Goal: Transaction & Acquisition: Book appointment/travel/reservation

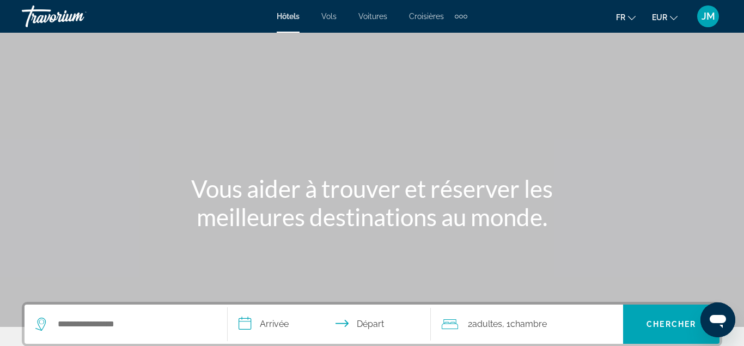
click at [214, 142] on div "Main content" at bounding box center [372, 163] width 744 height 327
click at [467, 15] on div "Extra navigation items" at bounding box center [461, 16] width 13 height 16
click at [454, 34] on span "Activités" at bounding box center [444, 36] width 30 height 9
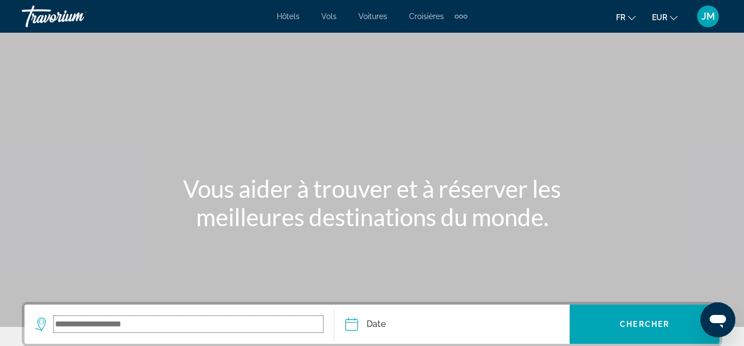
click at [180, 327] on input "Search widget" at bounding box center [188, 324] width 269 height 16
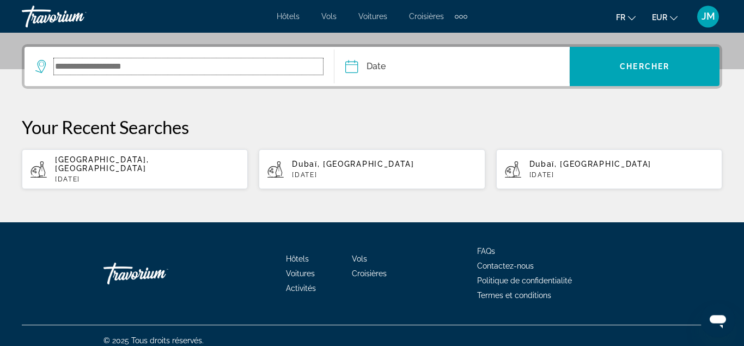
scroll to position [259, 0]
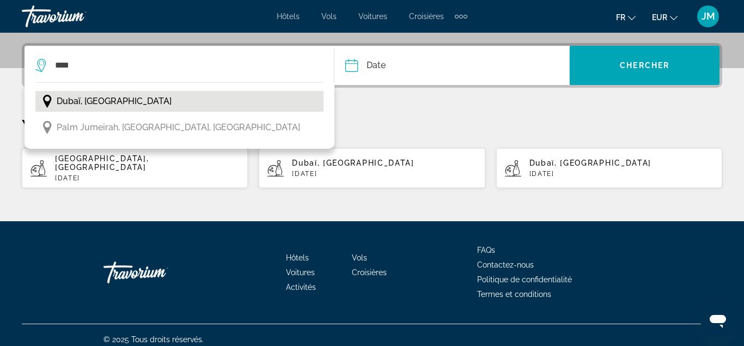
click at [126, 102] on span "Dubaï, [GEOGRAPHIC_DATA]" at bounding box center [114, 101] width 115 height 15
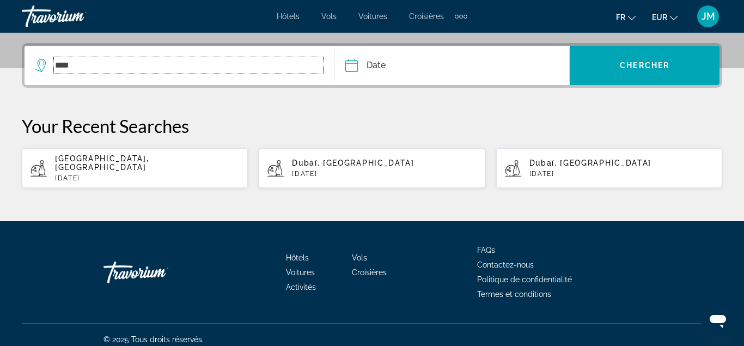
type input "**********"
click at [488, 54] on button "Date Sep *** *** *** *** *** *** *** *** *** *** *** *** 2025 **** **** **** **…" at bounding box center [457, 65] width 224 height 39
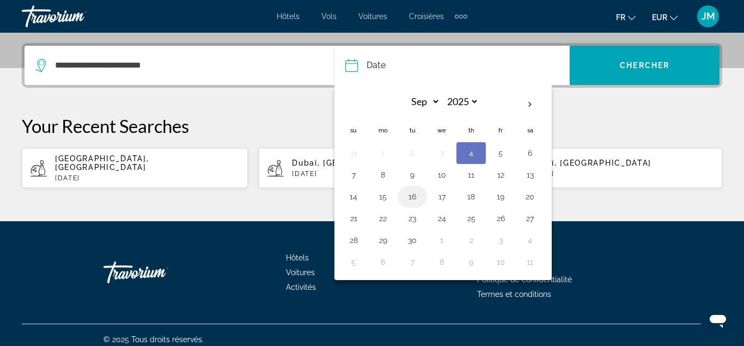
click at [407, 197] on button "16" at bounding box center [412, 196] width 17 height 15
type input "**********"
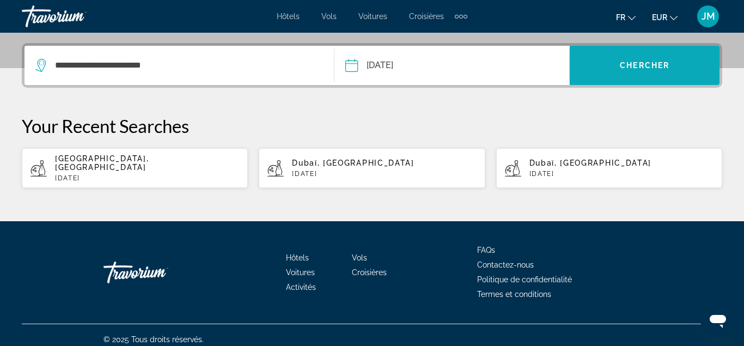
click at [678, 57] on span "Search widget" at bounding box center [645, 65] width 150 height 26
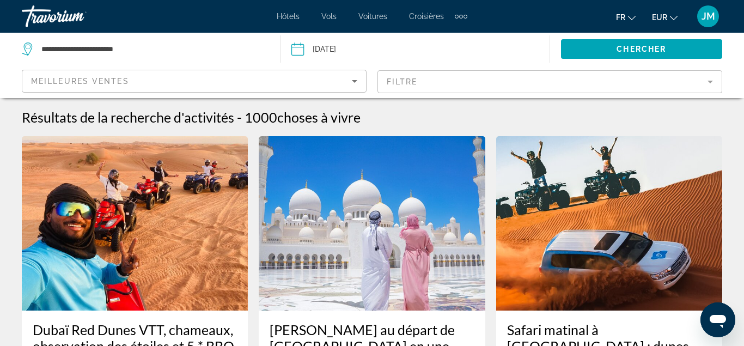
click at [665, 79] on mat-form-field "Filtre" at bounding box center [550, 81] width 345 height 23
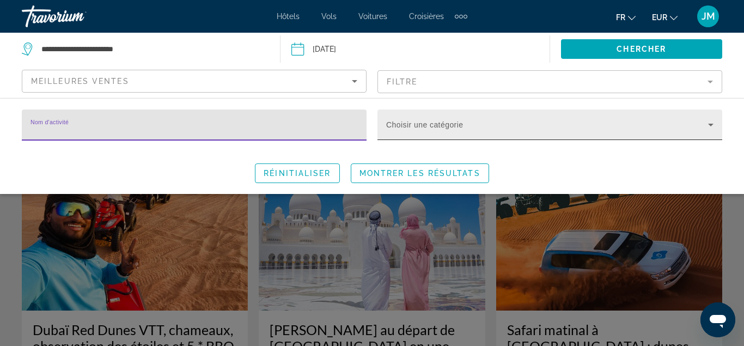
click at [589, 121] on div "Choisir une catégorie" at bounding box center [549, 124] width 327 height 31
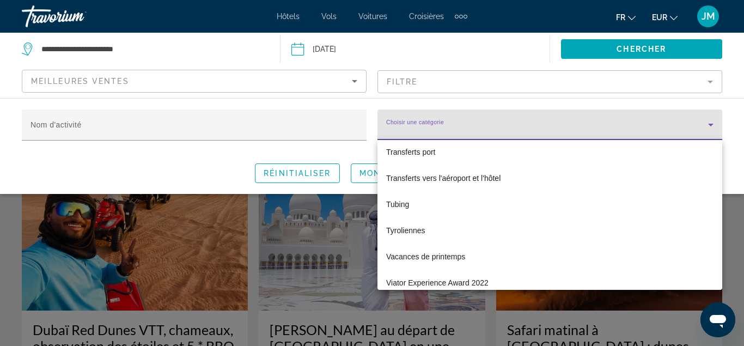
scroll to position [4346, 0]
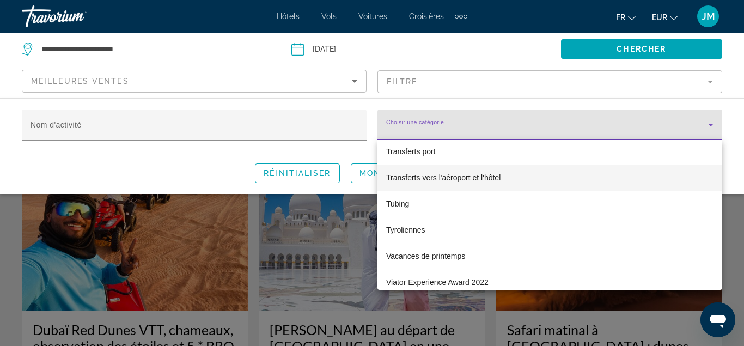
click at [506, 177] on mat-option "Transferts vers l'aéroport et l'hôtel" at bounding box center [550, 178] width 345 height 26
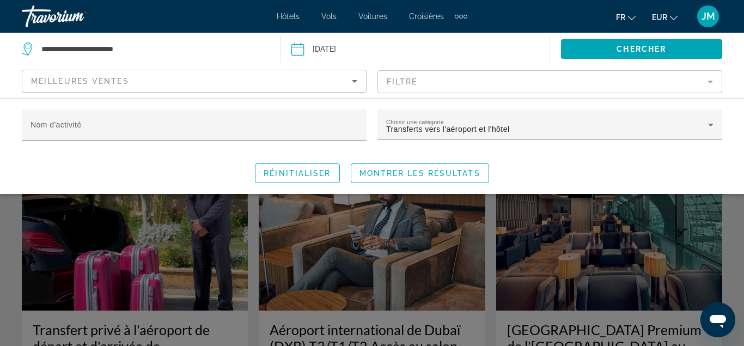
click at [584, 236] on div "Search widget" at bounding box center [372, 252] width 744 height 188
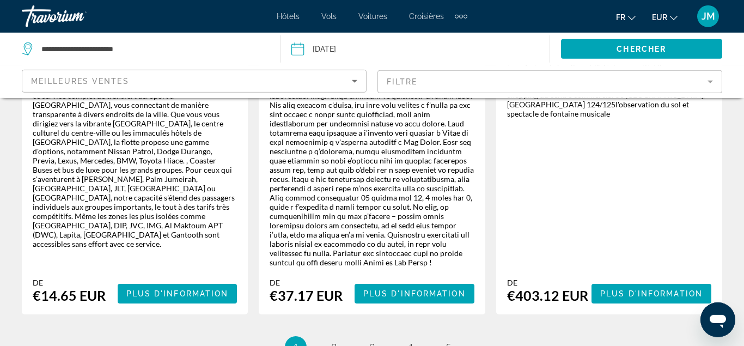
scroll to position [1987, 0]
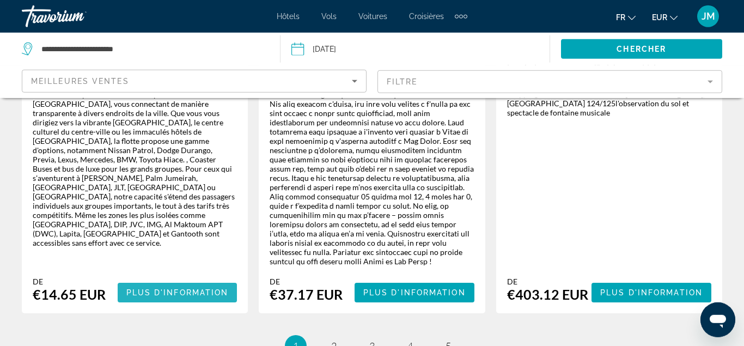
click at [218, 288] on span "Plus d'information" at bounding box center [177, 292] width 102 height 9
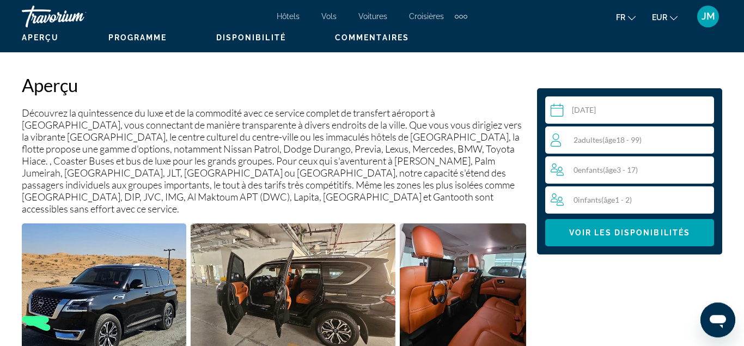
scroll to position [530, 0]
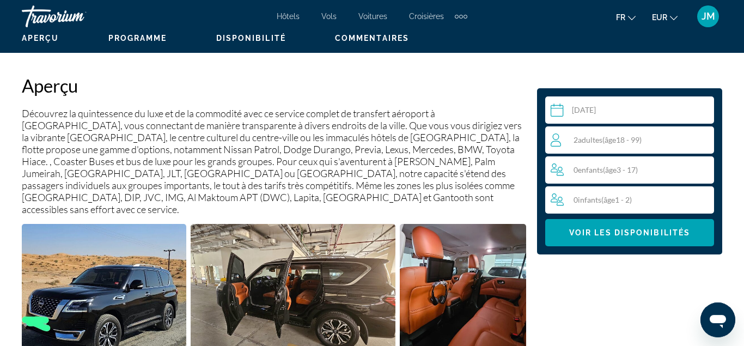
click at [605, 145] on div "2 Adulte Adultes ( âge 18 - 99)" at bounding box center [632, 139] width 163 height 13
click at [707, 136] on icon "Increment adults" at bounding box center [703, 139] width 10 height 13
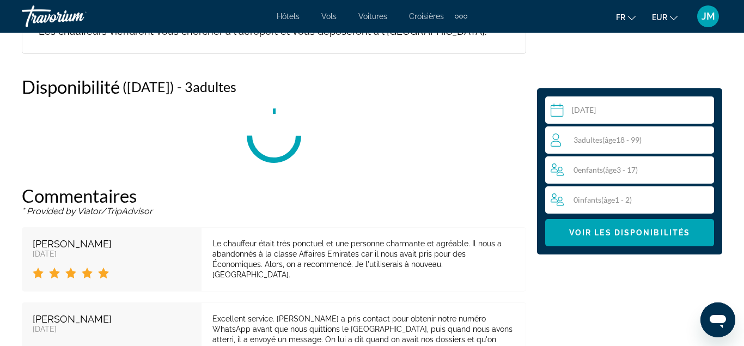
scroll to position [1786, 0]
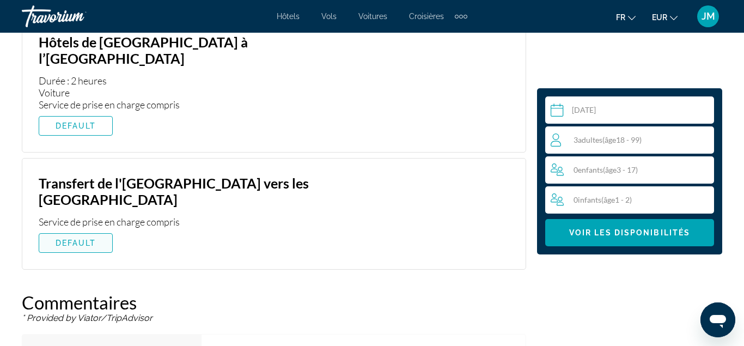
click at [101, 230] on span "Main content" at bounding box center [75, 243] width 73 height 26
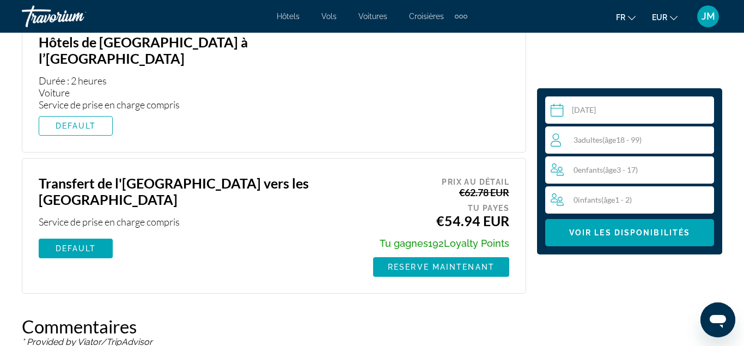
scroll to position [1877, 0]
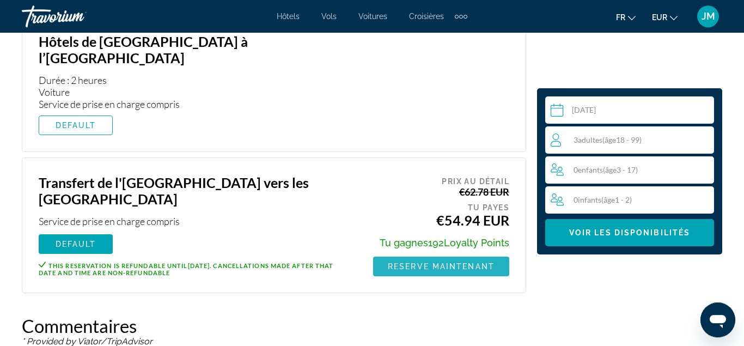
click at [493, 262] on span "Reserve maintenant" at bounding box center [441, 266] width 107 height 9
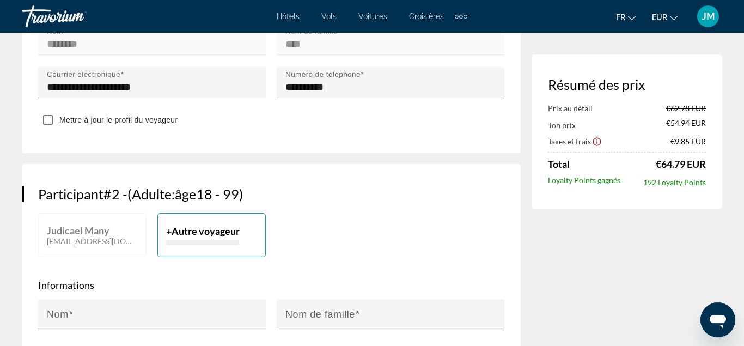
scroll to position [440, 0]
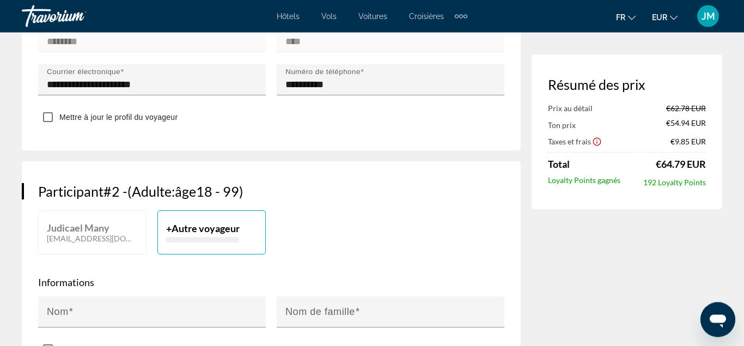
click at [197, 230] on span "Autre voyageur" at bounding box center [206, 229] width 68 height 12
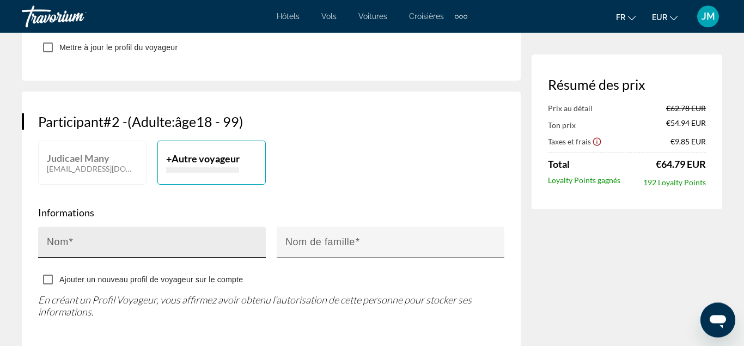
scroll to position [509, 0]
click at [94, 247] on input "Nom" at bounding box center [155, 247] width 217 height 13
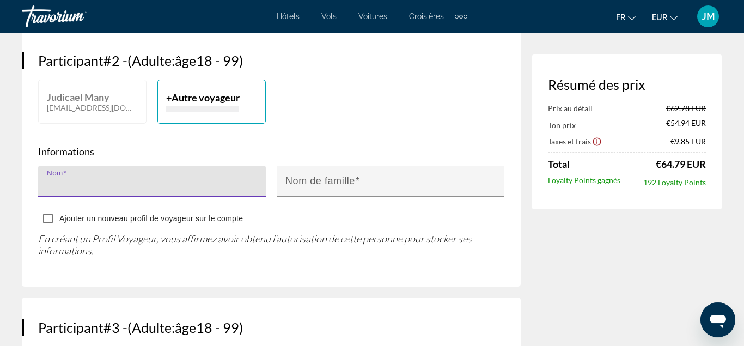
scroll to position [570, 0]
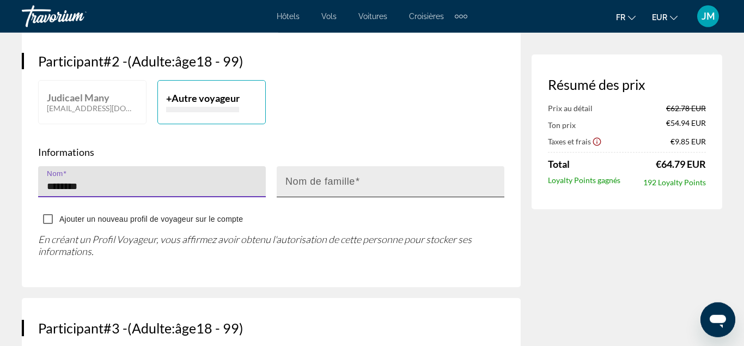
type input "*******"
click at [318, 185] on mat-label "Nom de famille" at bounding box center [320, 181] width 70 height 11
click at [318, 185] on input "Nom de famille" at bounding box center [393, 186] width 217 height 13
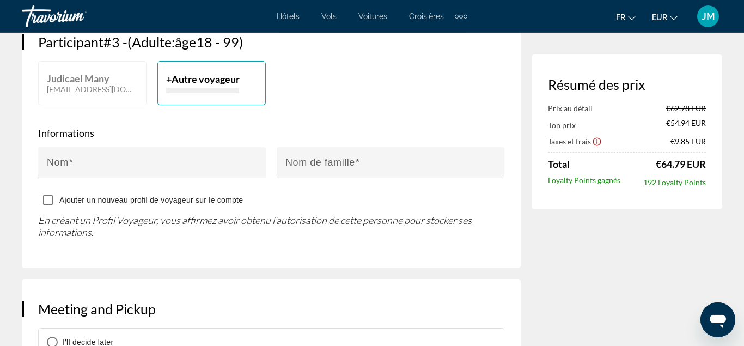
scroll to position [858, 0]
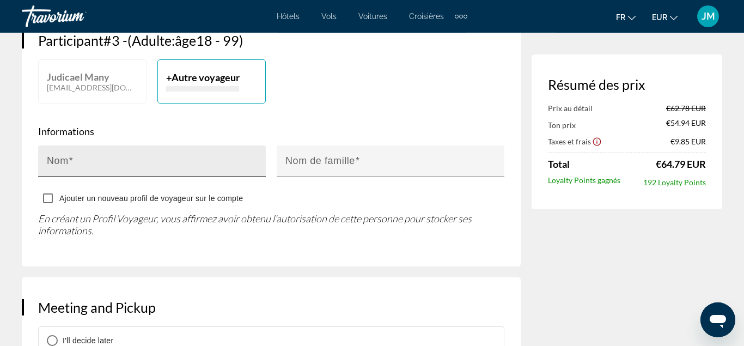
type input "******"
click at [129, 162] on input "Nom" at bounding box center [155, 165] width 217 height 13
type input "****"
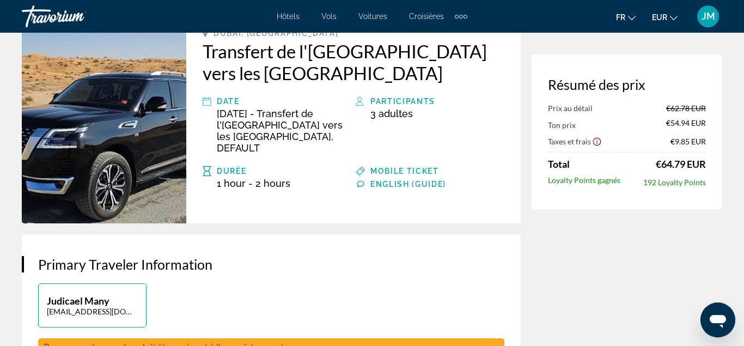
scroll to position [74, 0]
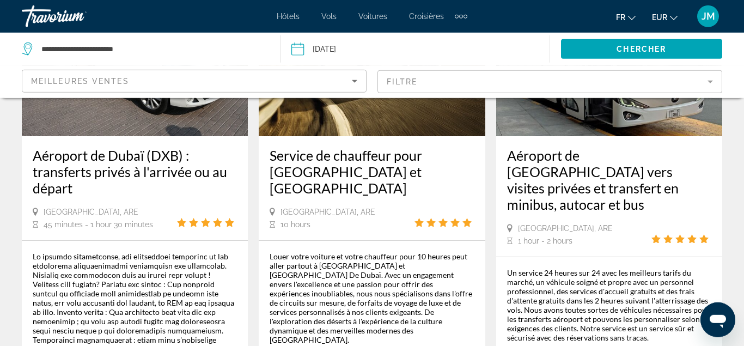
scroll to position [728, 0]
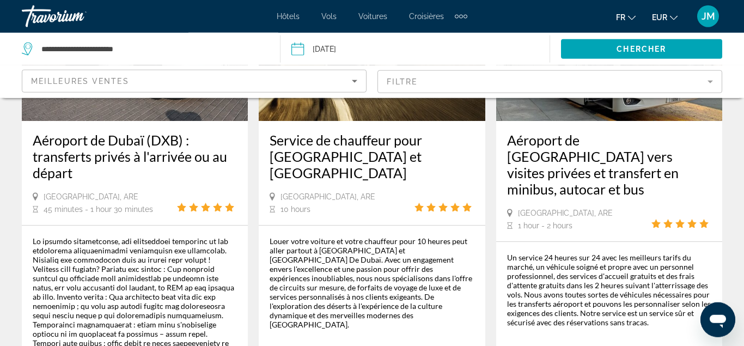
click at [105, 153] on h3 "Aéroport de Dubaï (DXB) : transferts privés à l'arrivée ou au départ" at bounding box center [135, 156] width 204 height 49
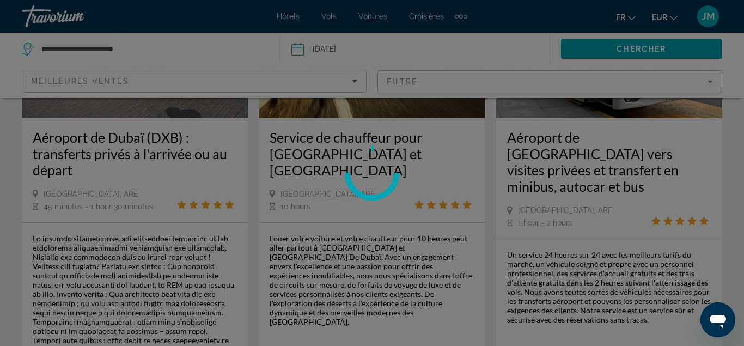
scroll to position [746, 0]
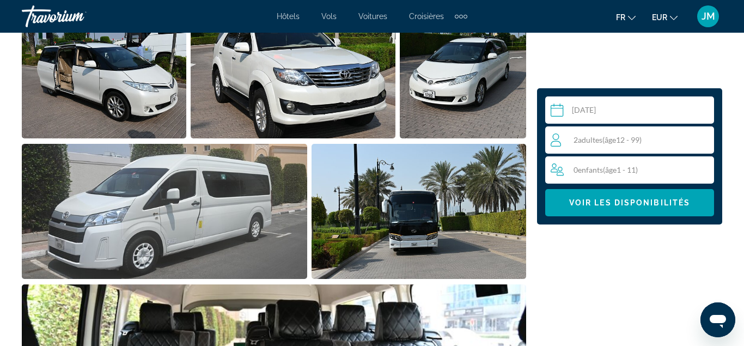
scroll to position [752, 0]
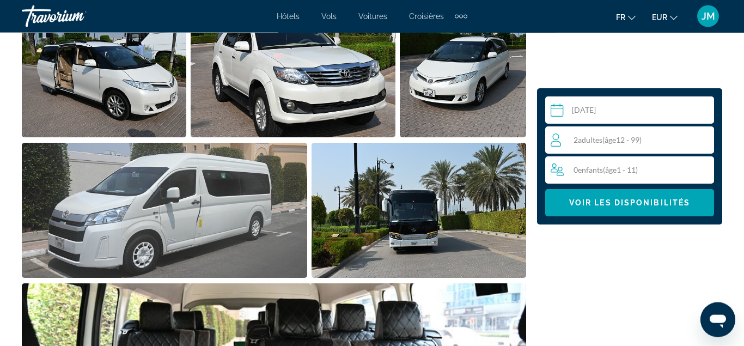
click at [654, 138] on div "2 Adulte Adultes ( âge 12 - 99)" at bounding box center [632, 139] width 163 height 13
click at [703, 139] on icon "Increment adults" at bounding box center [703, 140] width 10 height 10
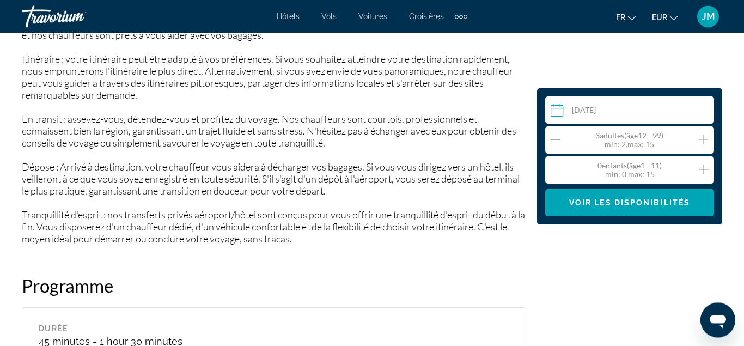
scroll to position [1545, 0]
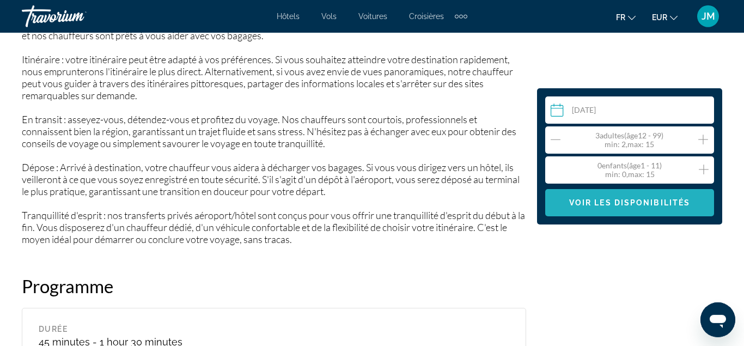
click at [620, 203] on span "Voir les disponibilités" at bounding box center [629, 202] width 121 height 9
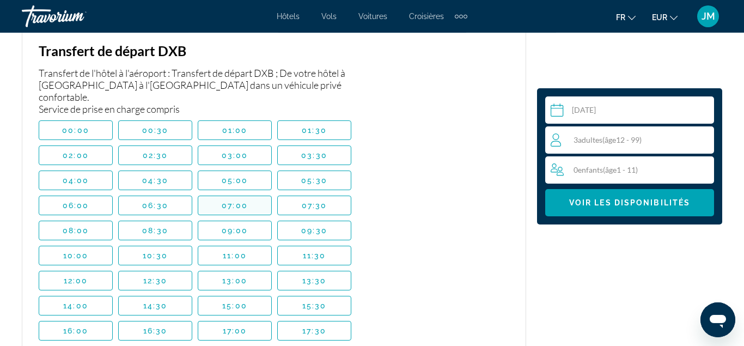
scroll to position [2184, 0]
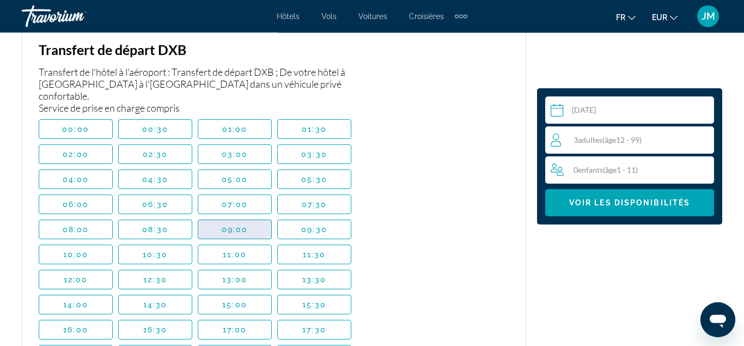
click at [212, 229] on span "Main content" at bounding box center [234, 229] width 73 height 26
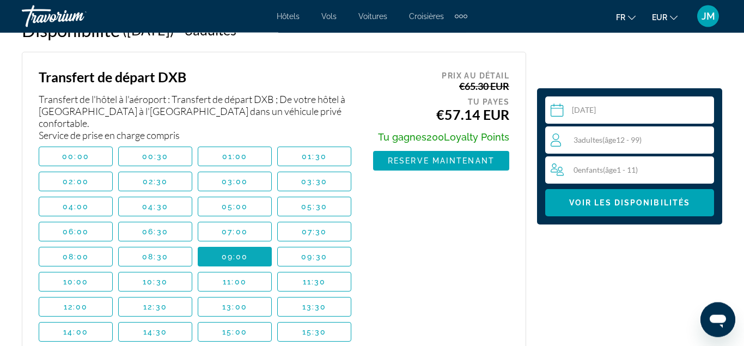
scroll to position [2157, 0]
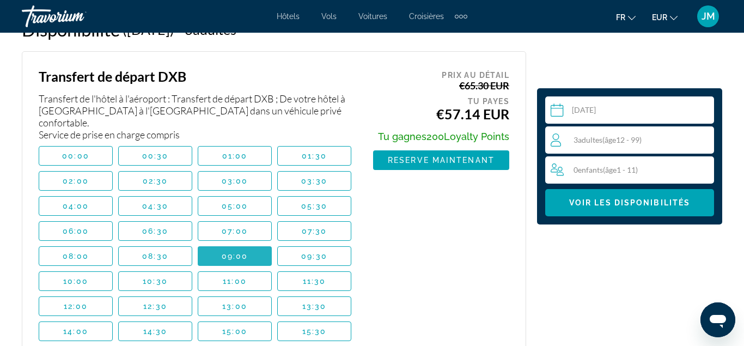
click at [259, 257] on span "Main content" at bounding box center [235, 256] width 74 height 26
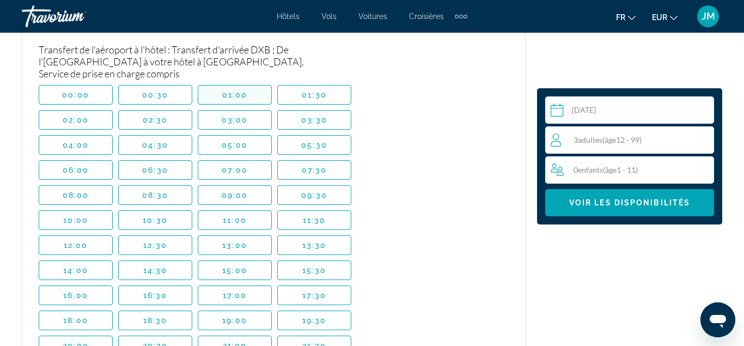
scroll to position [2643, 0]
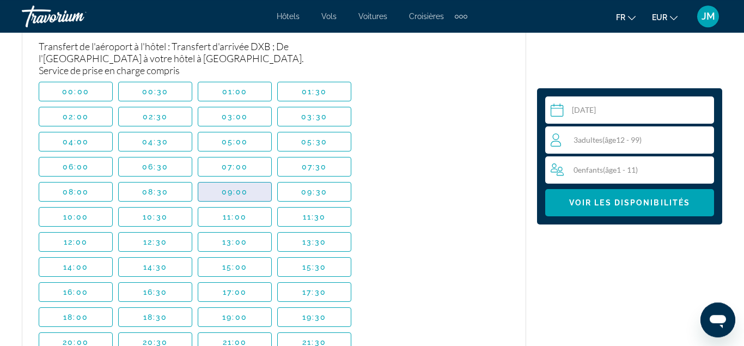
click at [245, 196] on span "09:00" at bounding box center [235, 191] width 27 height 9
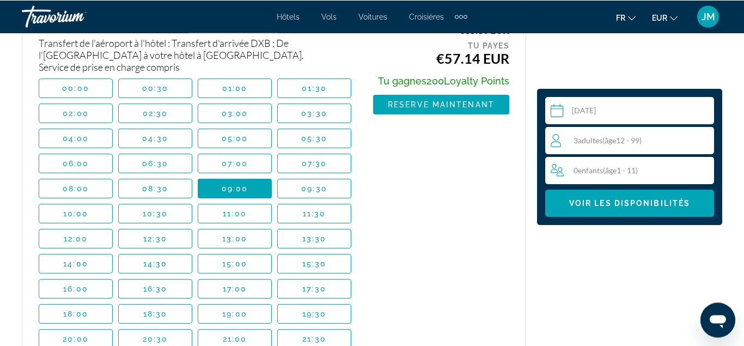
scroll to position [2625, 0]
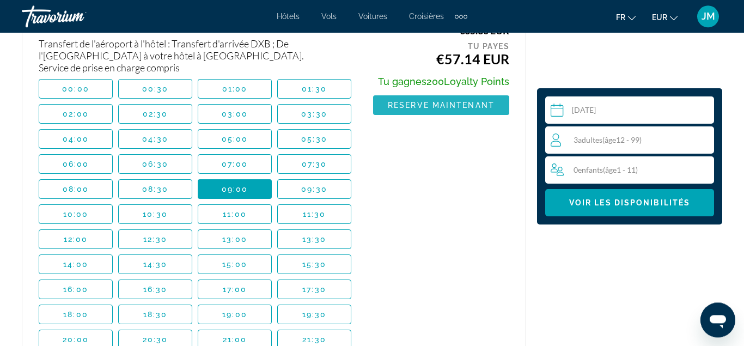
click at [418, 100] on span "Main content" at bounding box center [441, 105] width 136 height 26
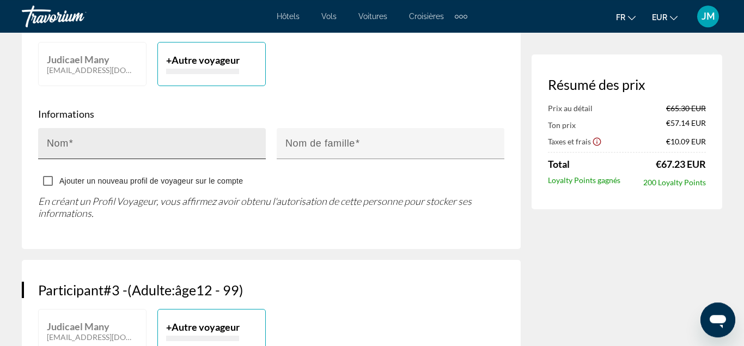
scroll to position [596, 0]
click at [170, 151] on input "Nom" at bounding box center [155, 147] width 217 height 13
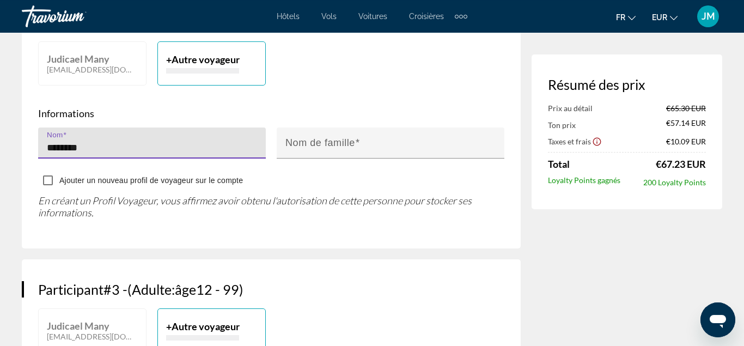
type input "*******"
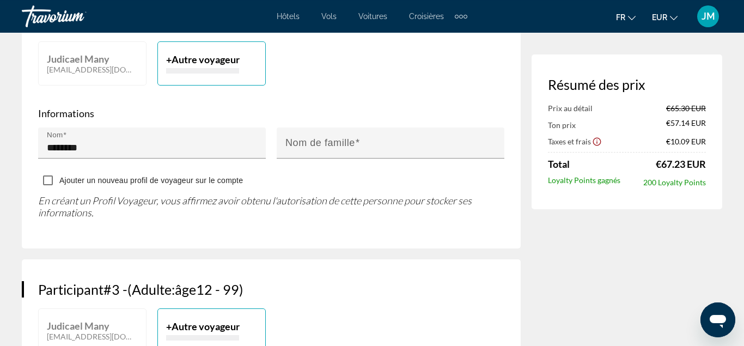
click at [275, 157] on div "Nom de famille" at bounding box center [390, 148] width 239 height 43
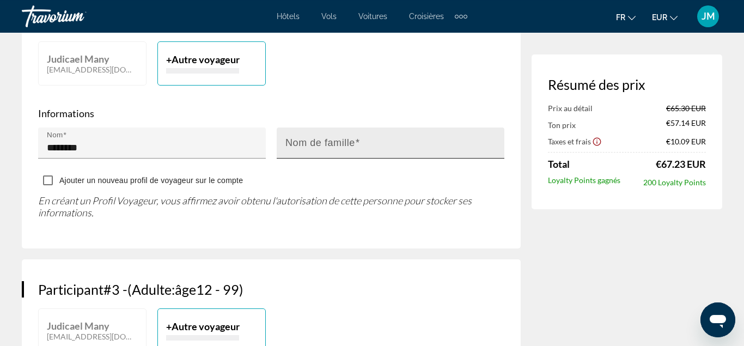
click at [291, 154] on input "Nom de famille" at bounding box center [393, 147] width 217 height 13
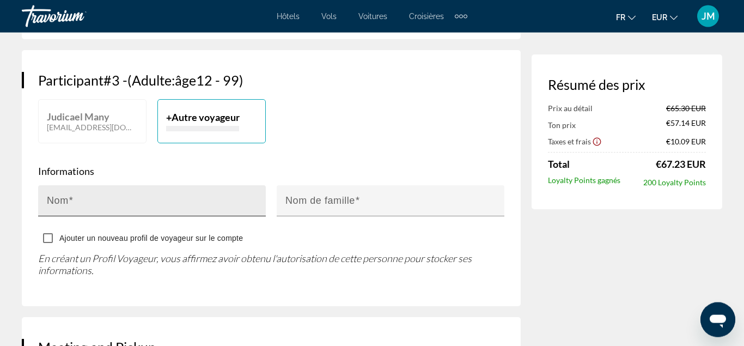
scroll to position [806, 0]
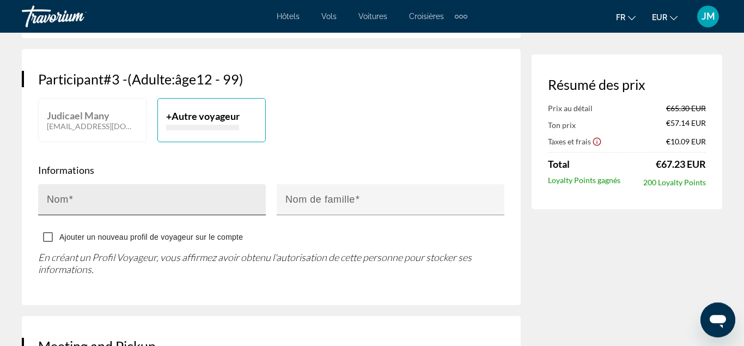
type input "******"
click at [172, 211] on input "Nom" at bounding box center [155, 204] width 217 height 13
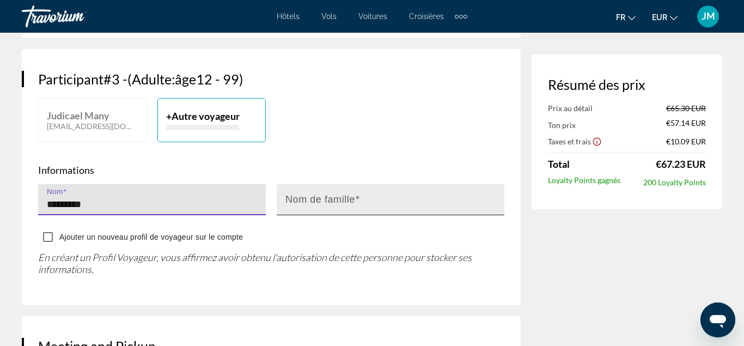
type input "*********"
click at [363, 207] on div "Nom de famille" at bounding box center [393, 199] width 217 height 31
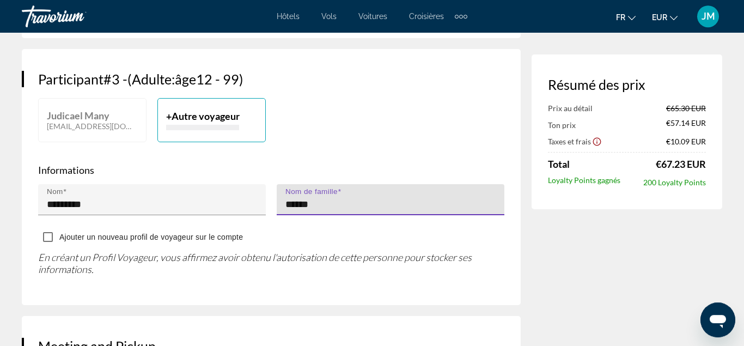
type input "******"
click at [352, 275] on p "En créant un Profil Voyageur, vous affirmez avoir obtenu l'autorisation de cett…" at bounding box center [271, 263] width 466 height 24
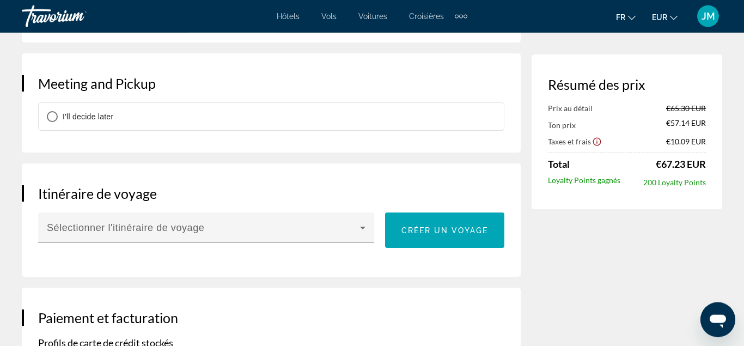
scroll to position [1069, 0]
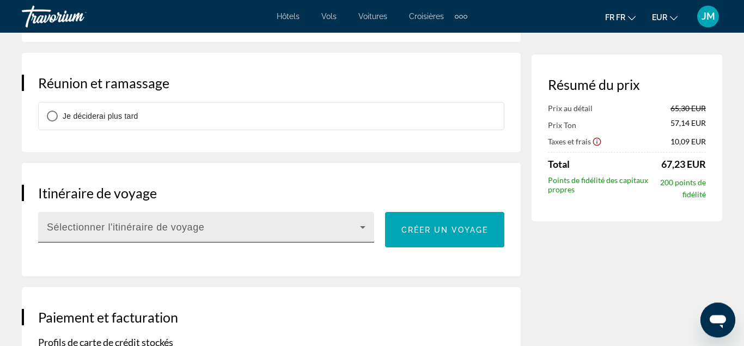
click at [360, 234] on icon "Principaux contenus" at bounding box center [362, 227] width 13 height 13
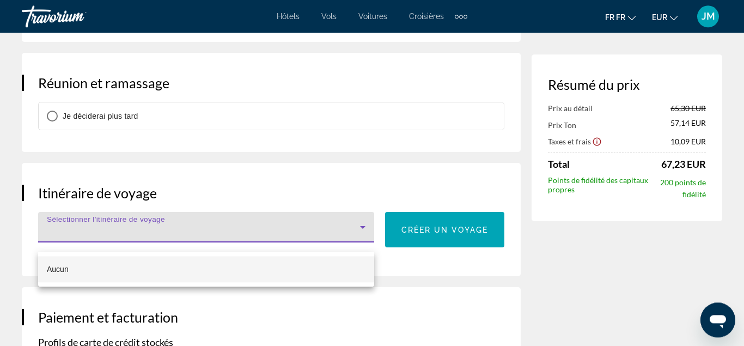
click at [285, 288] on div at bounding box center [372, 173] width 744 height 346
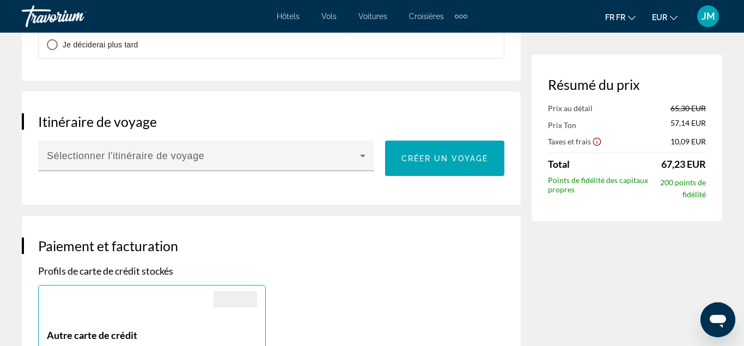
scroll to position [1140, 0]
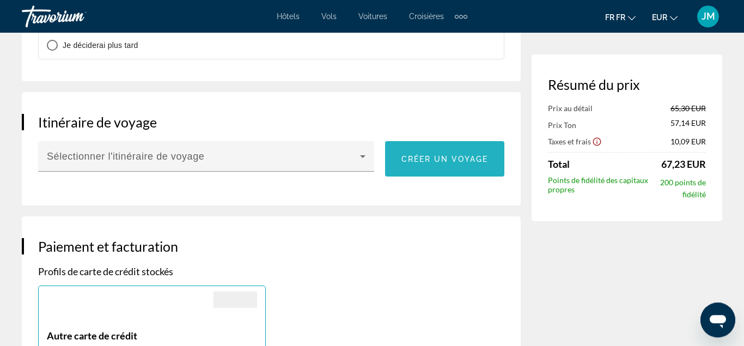
click at [464, 158] on span "Principaux contenus" at bounding box center [445, 159] width 120 height 26
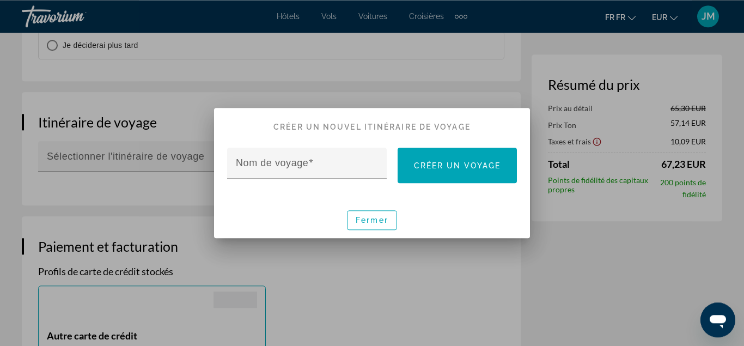
scroll to position [0, 0]
click at [339, 159] on div "Nom de voyage" at bounding box center [310, 163] width 149 height 31
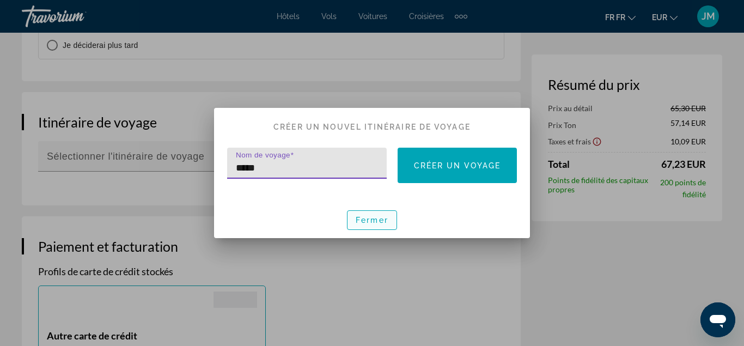
type input "*****"
click at [376, 219] on span "Fermer" at bounding box center [372, 220] width 33 height 9
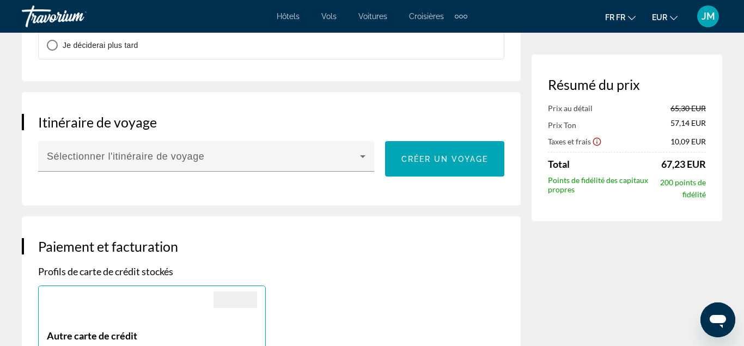
scroll to position [1140, 0]
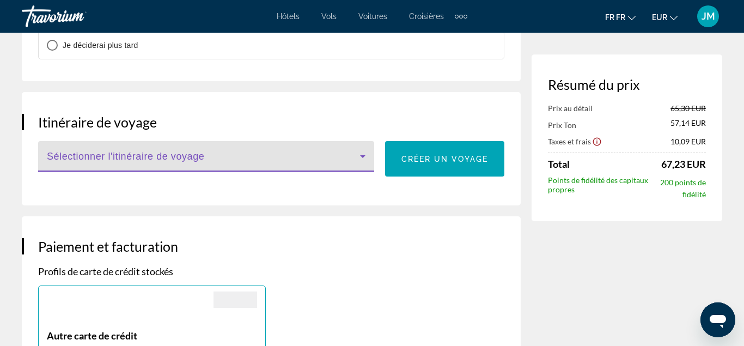
click at [299, 167] on span "Principaux contenus" at bounding box center [203, 160] width 313 height 13
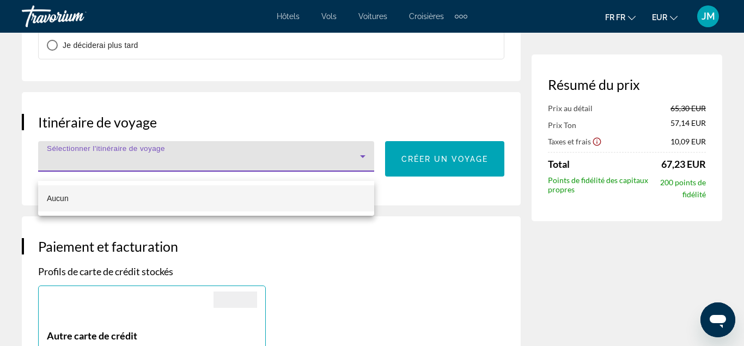
click at [299, 168] on div at bounding box center [372, 173] width 744 height 346
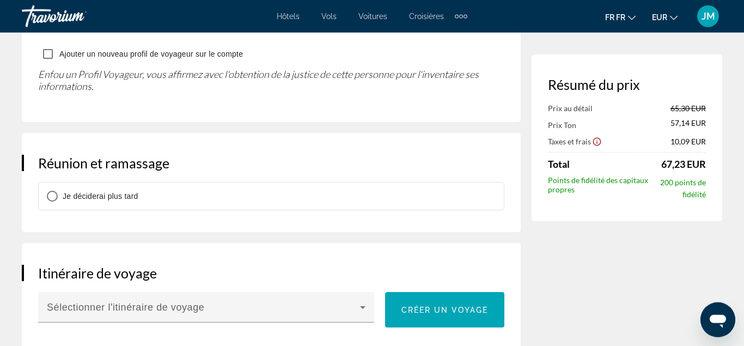
scroll to position [1002, 0]
click at [290, 195] on div "Je déciderai plus tard" at bounding box center [271, 194] width 465 height 27
drag, startPoint x: 290, startPoint y: 195, endPoint x: 202, endPoint y: 192, distance: 87.8
click at [285, 194] on div "Je déciderai plus tard" at bounding box center [271, 194] width 465 height 27
click at [50, 216] on div "Réunion et ramassage [PERSON_NAME] déciderai plus tard" at bounding box center [271, 181] width 499 height 99
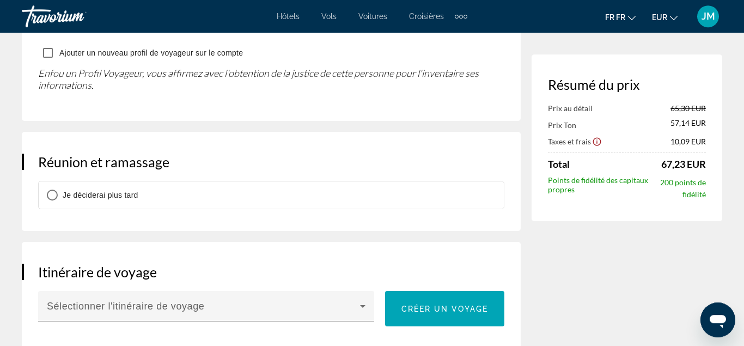
click at [101, 160] on h3 "Réunion et ramassage" at bounding box center [271, 162] width 466 height 16
click at [231, 174] on div "Réunion et ramassage [PERSON_NAME] déciderai plus tard" at bounding box center [271, 181] width 499 height 99
click at [124, 194] on span "Je déciderai plus tard" at bounding box center [101, 195] width 76 height 9
click at [197, 182] on div "Je déciderai plus tard" at bounding box center [271, 194] width 465 height 27
click at [211, 192] on div "Je déciderai plus tard" at bounding box center [271, 194] width 465 height 27
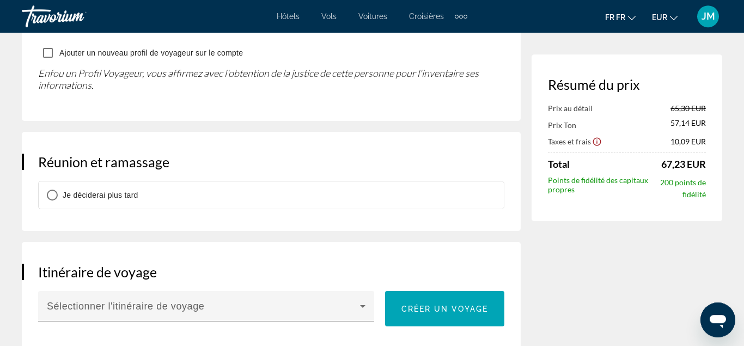
click at [220, 197] on div "Je déciderai plus tard" at bounding box center [271, 194] width 465 height 27
click at [328, 191] on div "Je déciderai plus tard" at bounding box center [271, 194] width 465 height 27
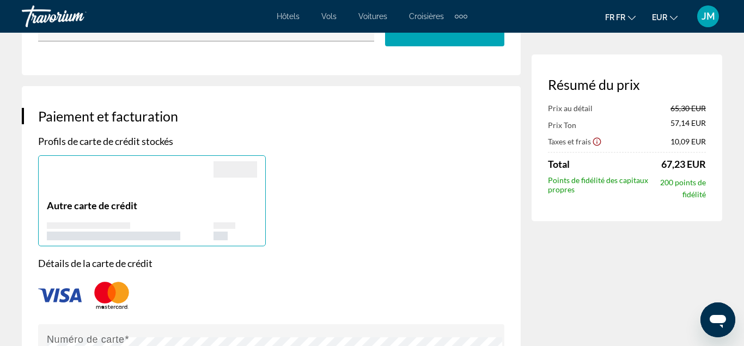
scroll to position [1281, 0]
click at [150, 204] on p "Autre carte de crédit" at bounding box center [130, 206] width 167 height 12
click at [222, 173] on div "Principaux contenus" at bounding box center [236, 170] width 44 height 16
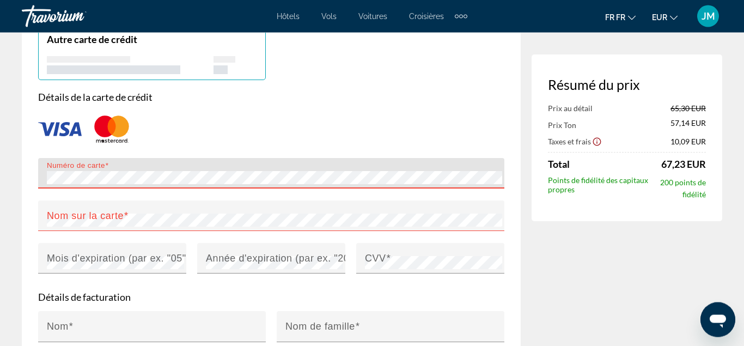
scroll to position [1451, 0]
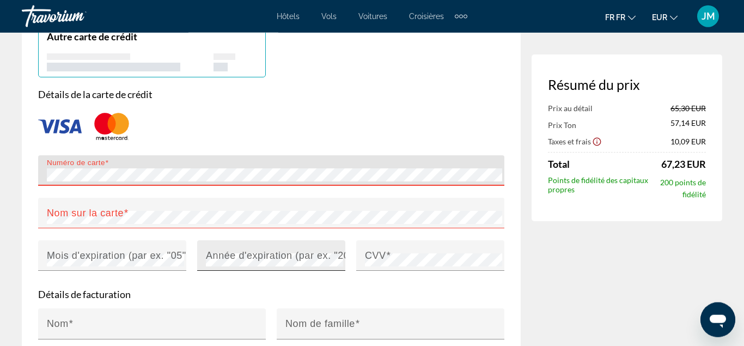
click at [236, 251] on mat-label "Année d'expiration (par ex. "2030")" at bounding box center [287, 254] width 162 height 11
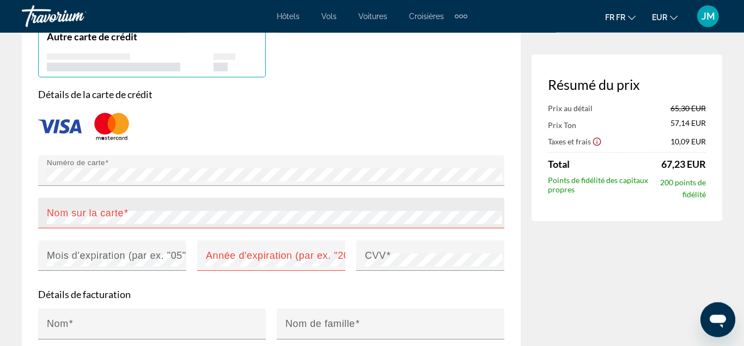
click at [218, 199] on div "Nom sur la carte" at bounding box center [274, 213] width 455 height 31
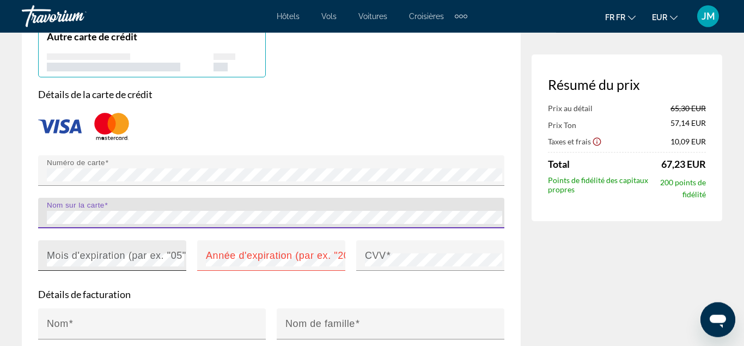
click at [109, 258] on mat-label "Mois d'expiration (par ex. "05")" at bounding box center [118, 254] width 143 height 11
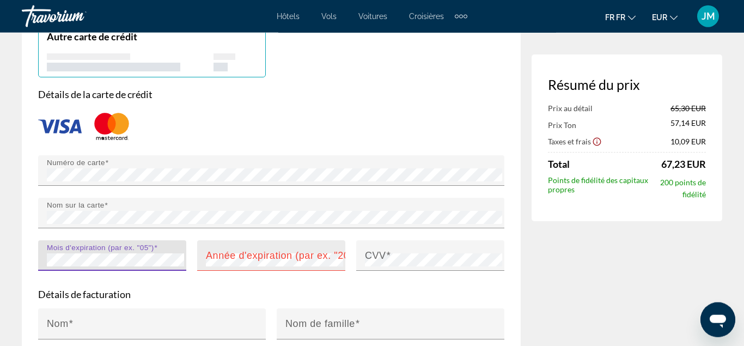
click at [282, 251] on mat-label "Année d'expiration (par ex. "2030")" at bounding box center [287, 254] width 162 height 11
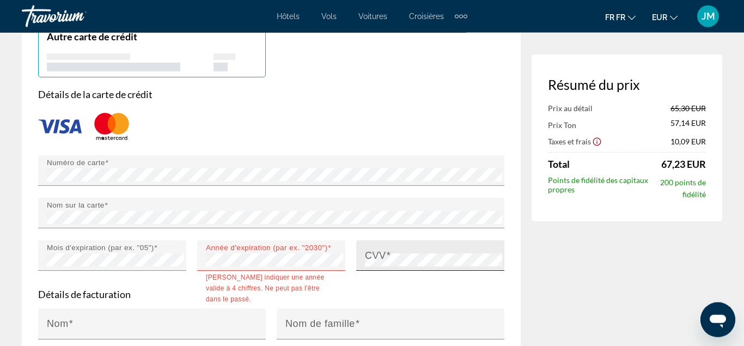
click at [387, 255] on span "Principaux contenus" at bounding box center [388, 254] width 5 height 11
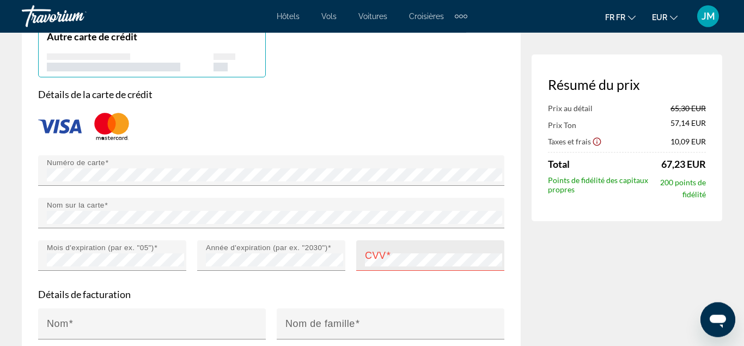
click at [428, 246] on div "CVV" at bounding box center [433, 255] width 137 height 31
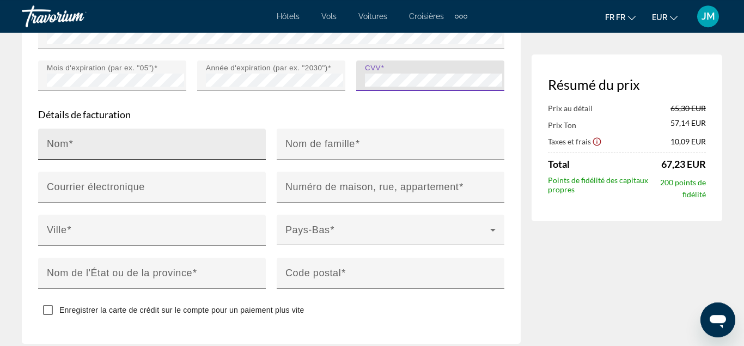
scroll to position [1636, 0]
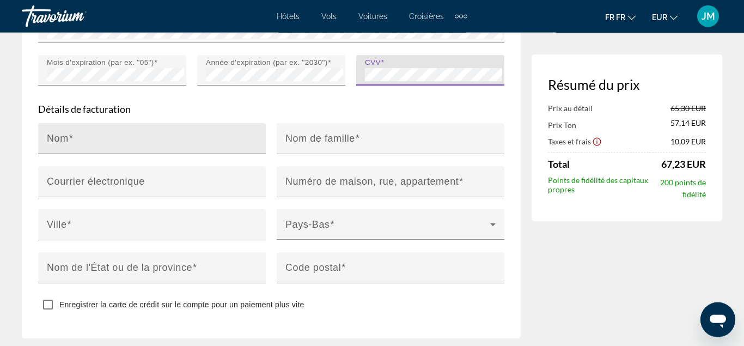
click at [153, 131] on div "Nom" at bounding box center [155, 138] width 217 height 31
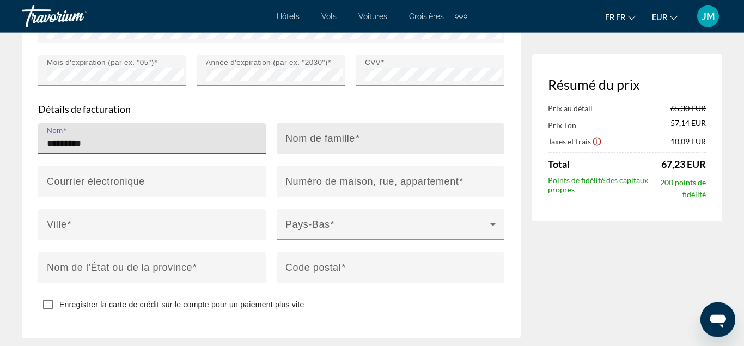
type input "********"
click at [315, 129] on div "Nom de famille" at bounding box center [393, 138] width 217 height 31
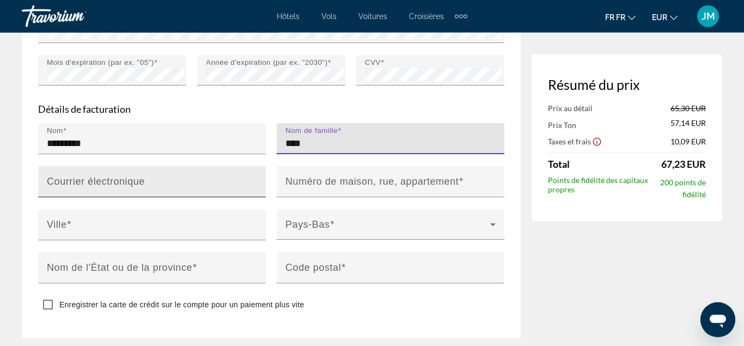
type input "****"
click at [105, 171] on div "Courrier électronique" at bounding box center [155, 181] width 217 height 31
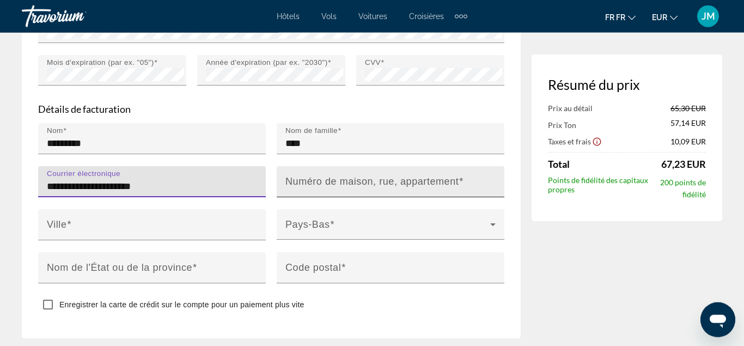
type input "**********"
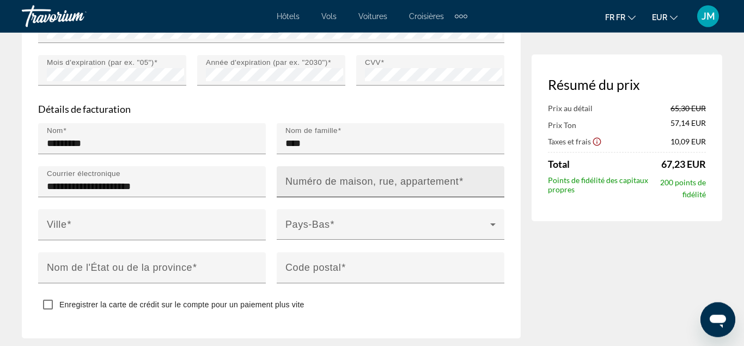
click at [339, 179] on mat-label "Numéro de maison, rue, appartement" at bounding box center [371, 180] width 173 height 11
click at [339, 180] on input "Numéro de maison, rue, appartement" at bounding box center [393, 186] width 217 height 13
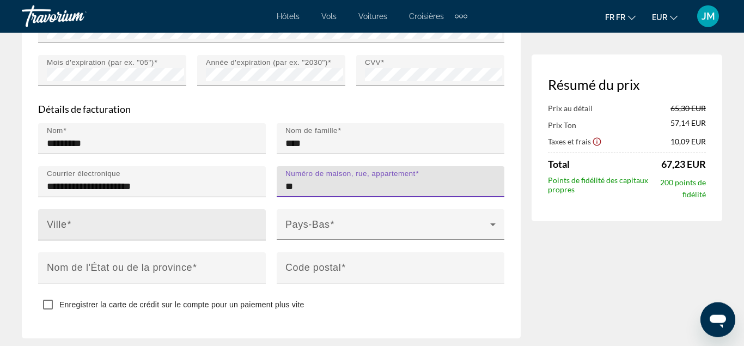
type input "**"
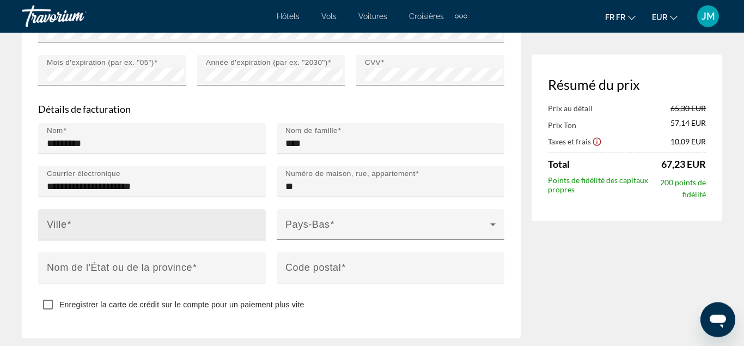
click at [243, 215] on div "Ville" at bounding box center [155, 224] width 217 height 31
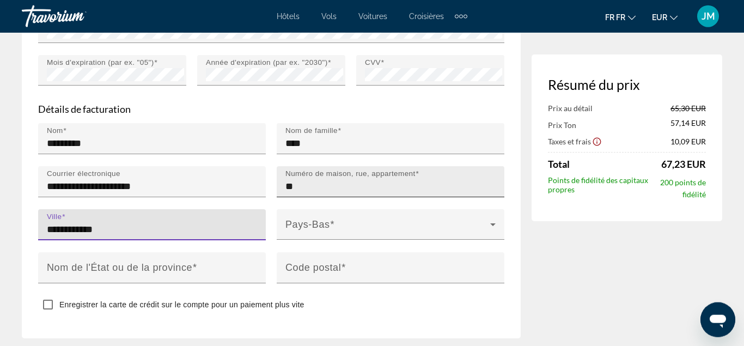
type input "**********"
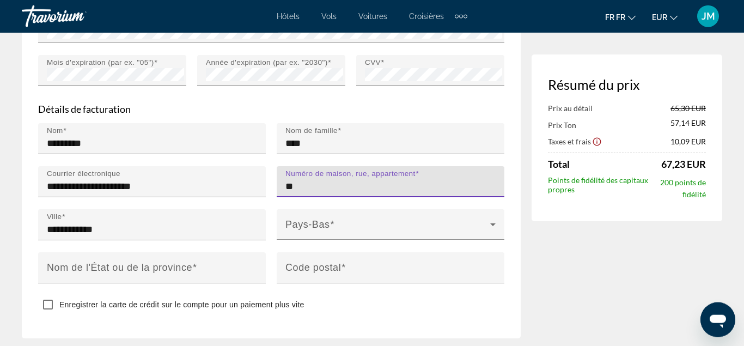
click at [332, 186] on input "**" at bounding box center [393, 186] width 217 height 13
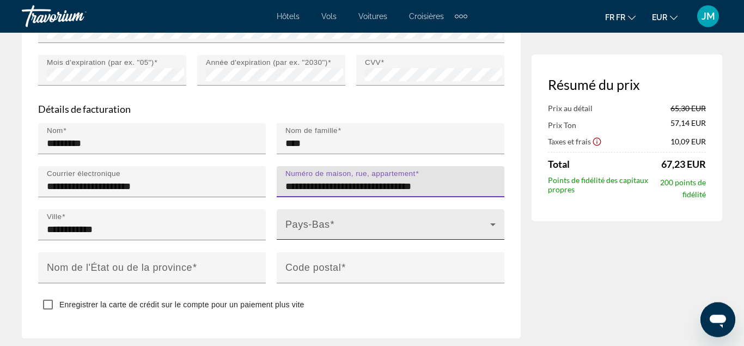
type input "**********"
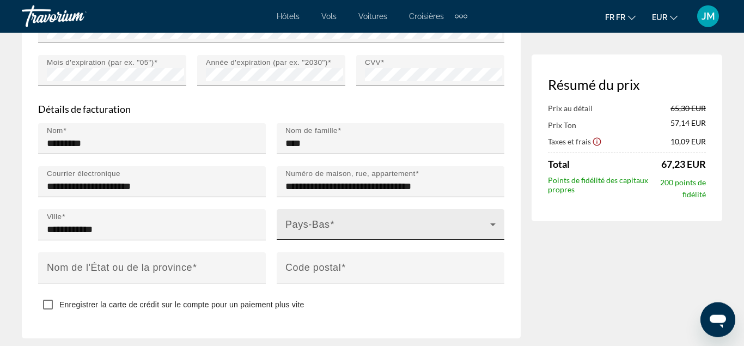
click at [332, 215] on div "Pays-Bas" at bounding box center [390, 224] width 210 height 31
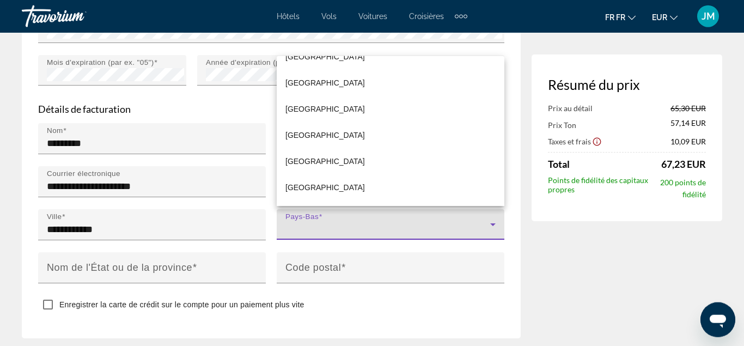
scroll to position [4776, 0]
click at [401, 166] on mat-option "[GEOGRAPHIC_DATA]" at bounding box center [391, 161] width 228 height 26
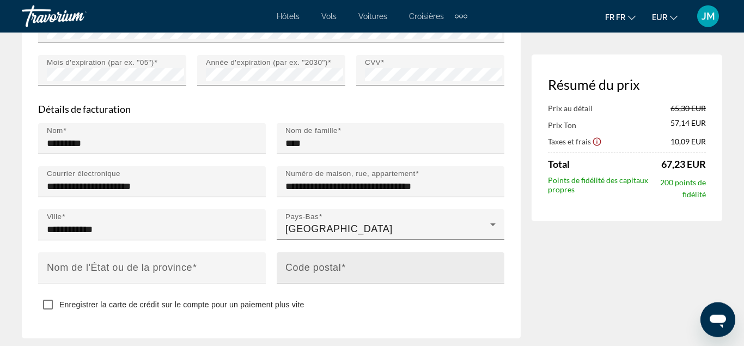
click at [343, 266] on span "Principaux contenus" at bounding box center [343, 266] width 5 height 11
click at [343, 266] on input "Code postal" at bounding box center [393, 272] width 217 height 13
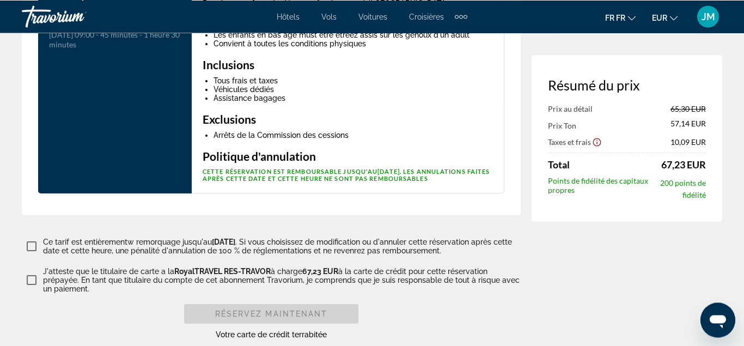
scroll to position [2108, 0]
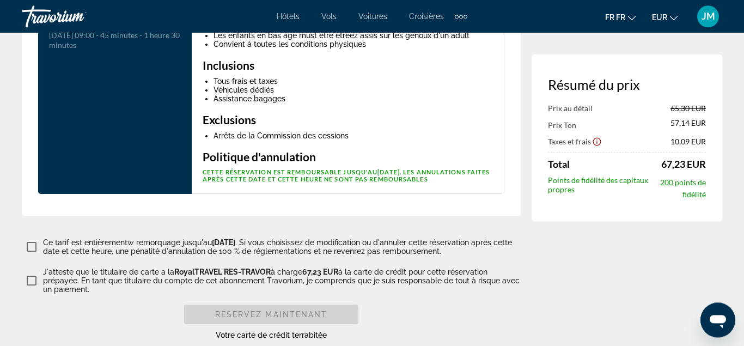
type input "*****"
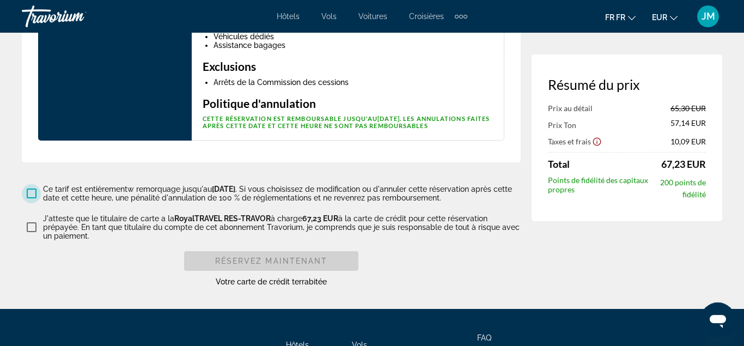
scroll to position [2163, 0]
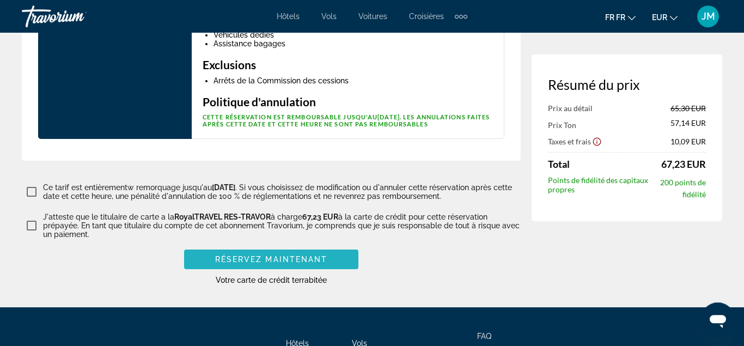
click at [320, 255] on span "Réservez maintenant" at bounding box center [271, 259] width 113 height 9
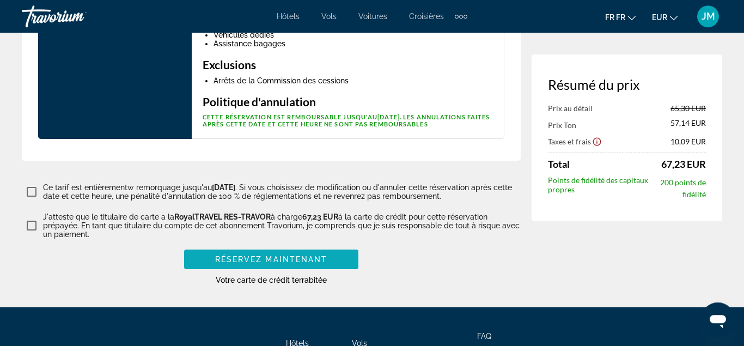
scroll to position [1731, 0]
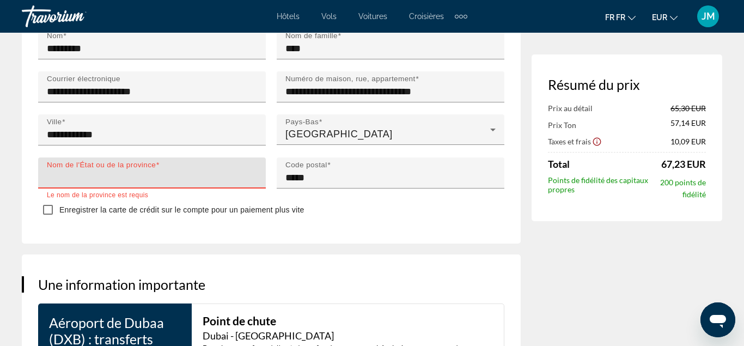
click at [131, 174] on input "Nom de l'État ou de la province" at bounding box center [155, 177] width 217 height 13
type input "******"
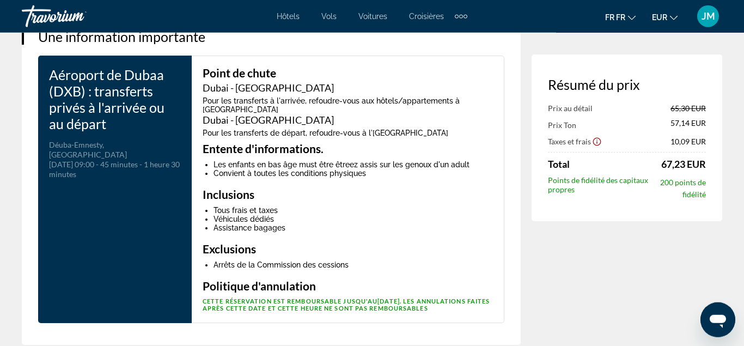
scroll to position [2251, 0]
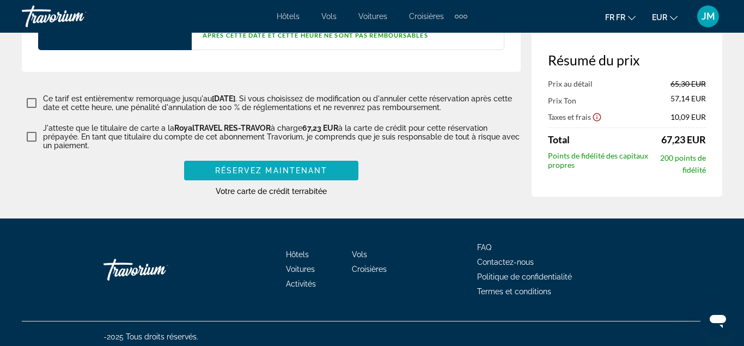
click at [332, 169] on span "Principaux contenus" at bounding box center [271, 170] width 174 height 26
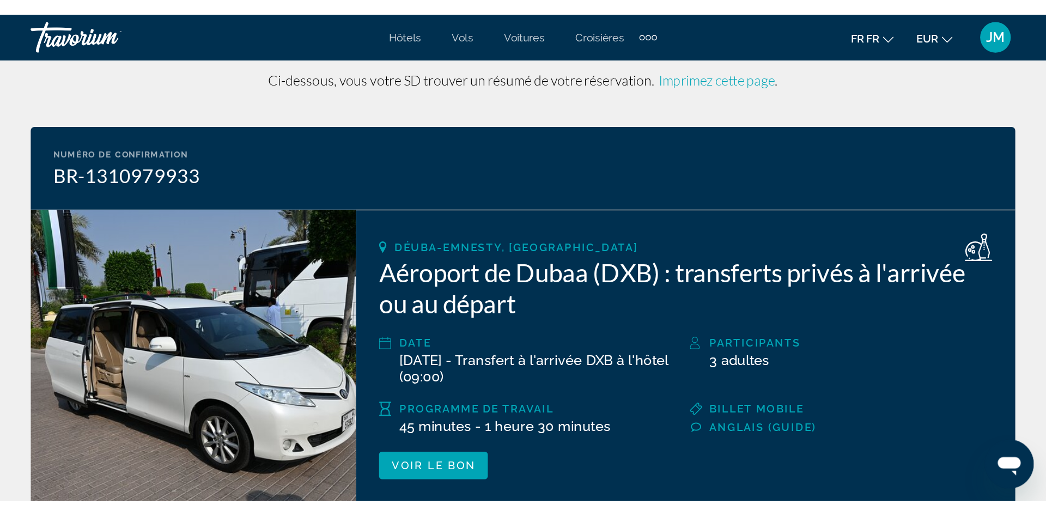
scroll to position [36, 0]
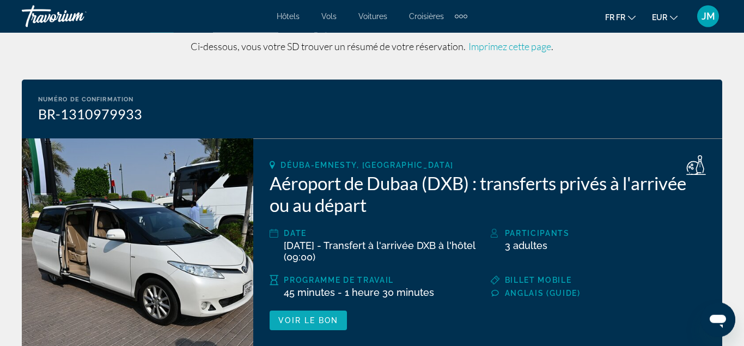
click at [331, 321] on span "Voir le bon" at bounding box center [308, 320] width 60 height 9
